Goal: Find specific fact: Find specific fact

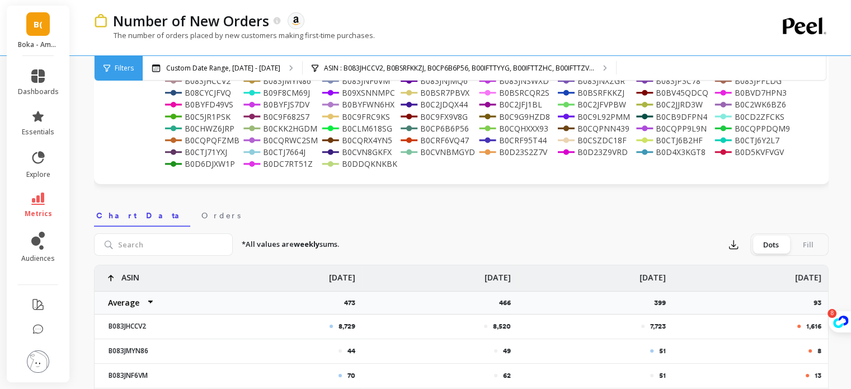
scroll to position [240, 0]
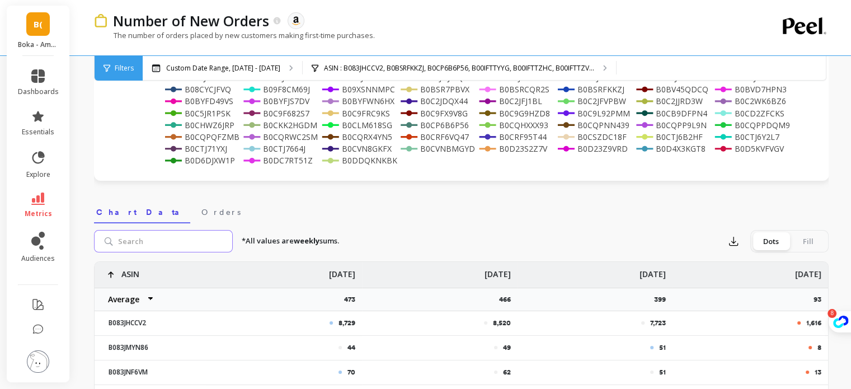
click at [155, 241] on input "search" at bounding box center [163, 241] width 139 height 22
type input "B0DS2M3TR5"
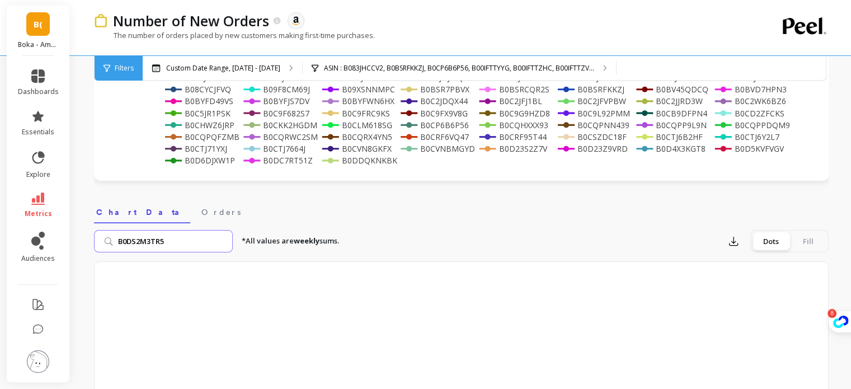
click at [221, 240] on input "B0DS2M3TR5" at bounding box center [163, 241] width 139 height 22
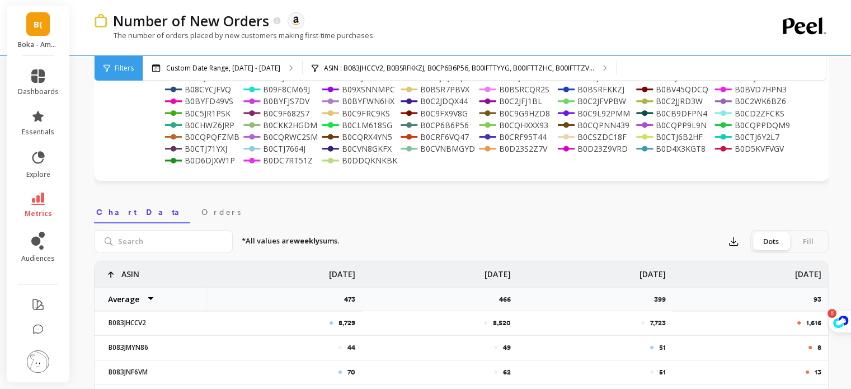
scroll to position [184, 0]
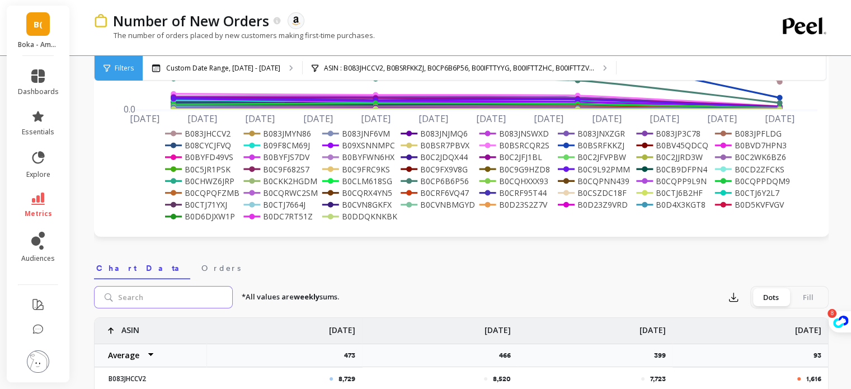
click at [177, 289] on input "search" at bounding box center [163, 297] width 139 height 22
paste input "B0DT9TXK5Z"
type input "B0DT9TXK5Z"
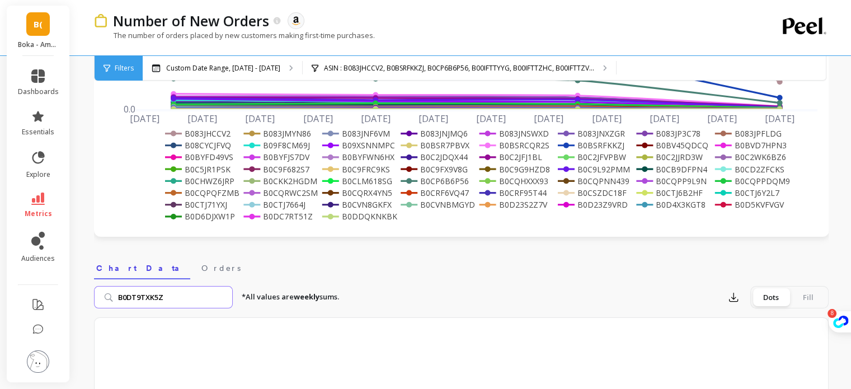
click at [223, 297] on input "B0DT9TXK5Z" at bounding box center [163, 297] width 139 height 22
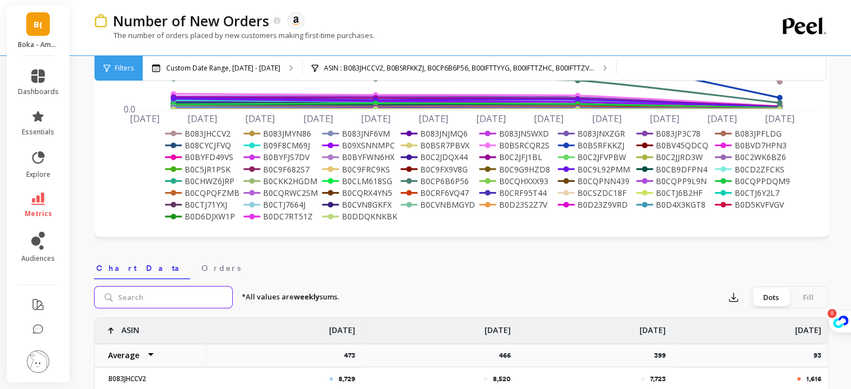
paste input "B09XSNNMPC"
type input "B09XSNNMPC"
click at [180, 298] on input "B09XSNNMPC" at bounding box center [163, 297] width 139 height 22
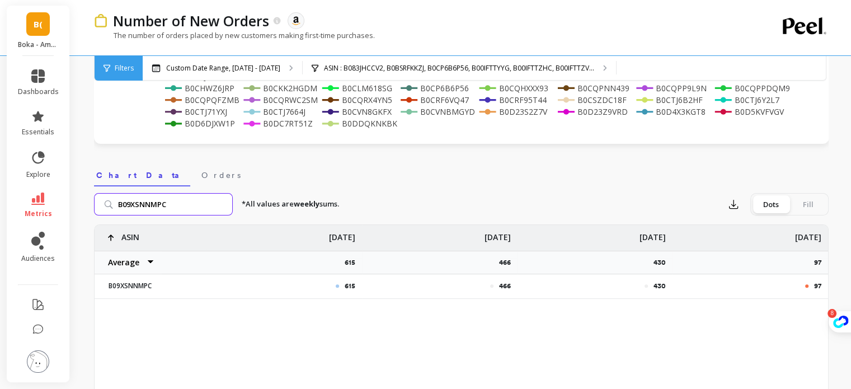
scroll to position [296, 0]
